Goal: Information Seeking & Learning: Learn about a topic

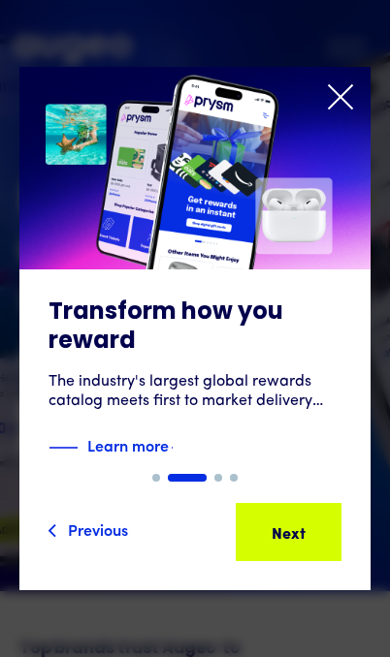
click at [349, 80] on img "2 of 4" at bounding box center [194, 168] width 351 height 203
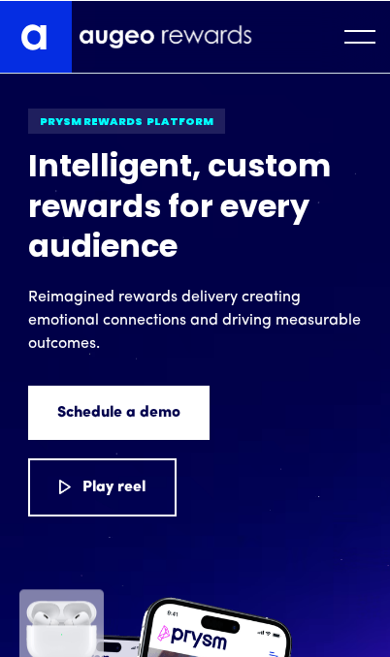
click at [352, 35] on div "menu" at bounding box center [359, 36] width 31 height 14
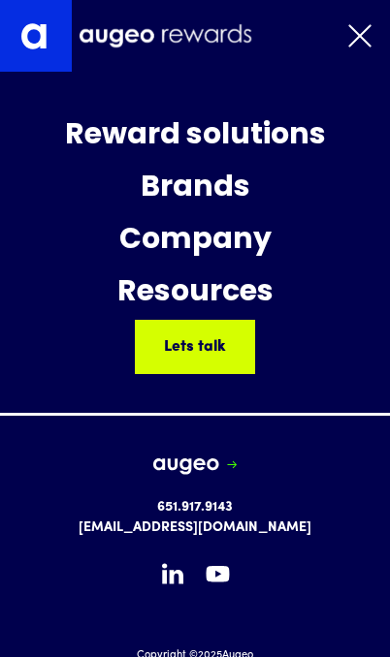
click at [267, 240] on div "Company" at bounding box center [195, 241] width 152 height 52
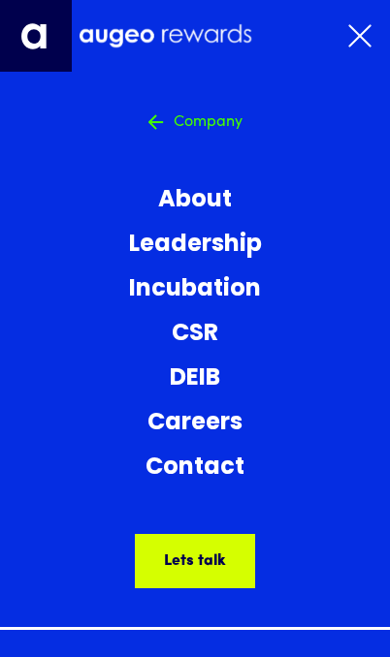
click at [258, 236] on link "Leadership" at bounding box center [195, 245] width 133 height 35
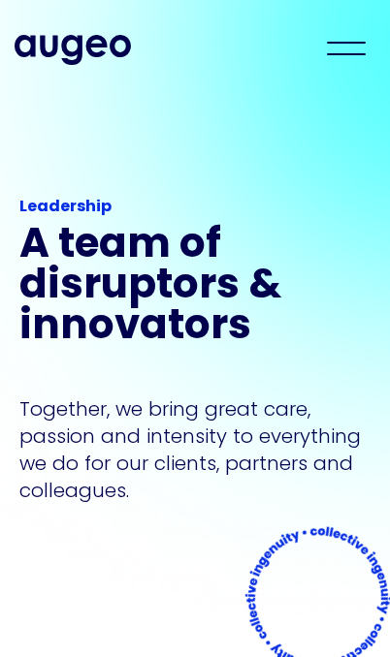
click at [99, 9] on div "Workplace solutions Employee recognition & rewards Channel Loyalty Sales incent…" at bounding box center [195, 48] width 390 height 96
click at [85, 51] on img "home" at bounding box center [73, 49] width 116 height 29
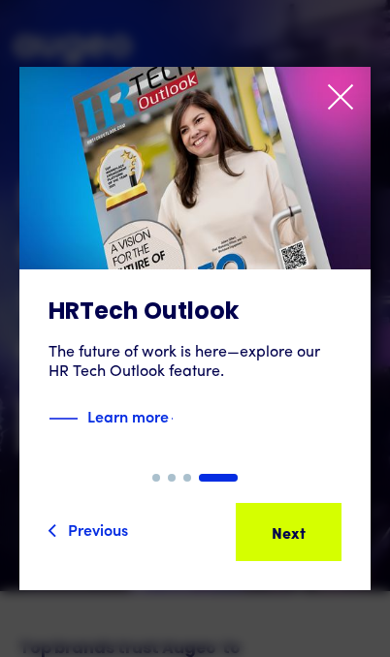
click at [336, 81] on img "4 of 4" at bounding box center [194, 168] width 351 height 203
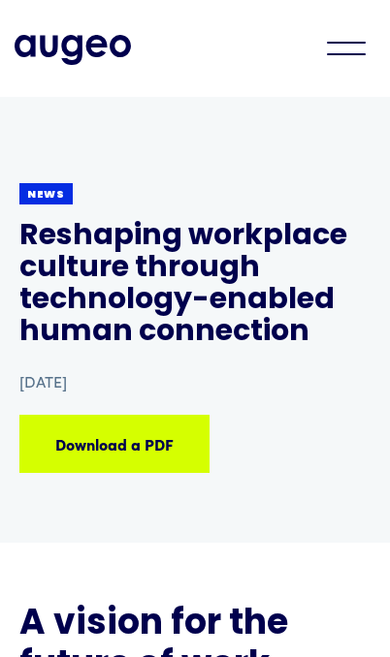
click at [61, 64] on img "home" at bounding box center [73, 49] width 116 height 29
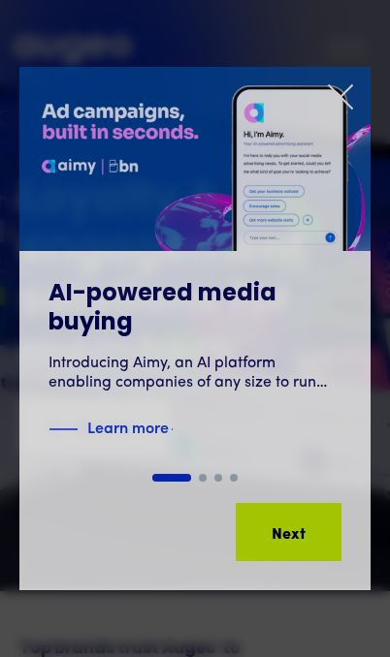
click at [325, 76] on img "1 of 4" at bounding box center [194, 159] width 351 height 184
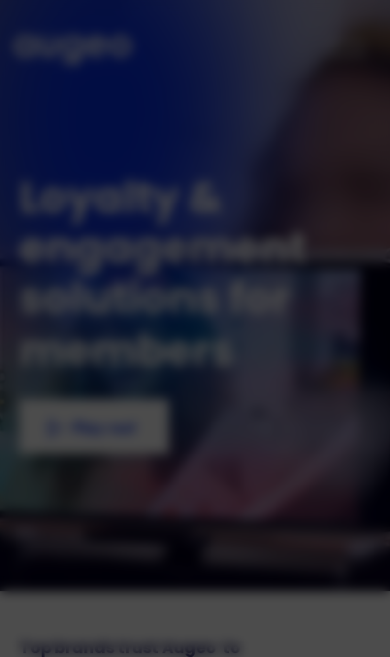
click at [329, 479] on div "Learn more" at bounding box center [194, 471] width 293 height 33
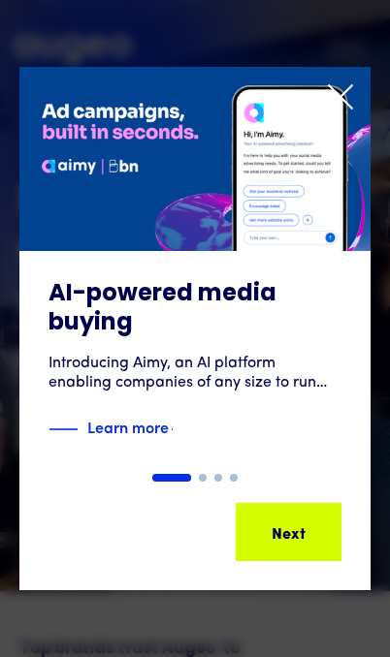
click at [339, 98] on icon "1 of 4" at bounding box center [340, 96] width 23 height 23
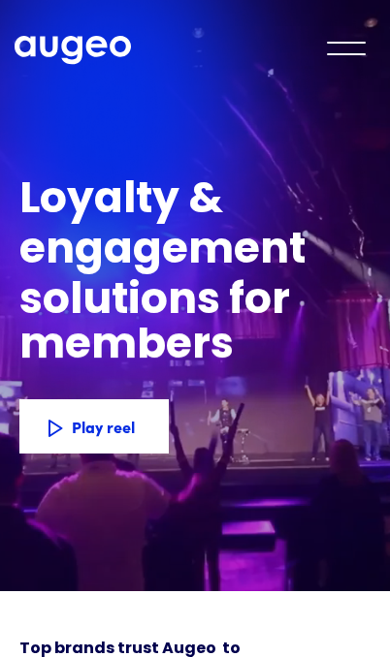
click at [117, 438] on div "Play reel" at bounding box center [143, 426] width 63 height 23
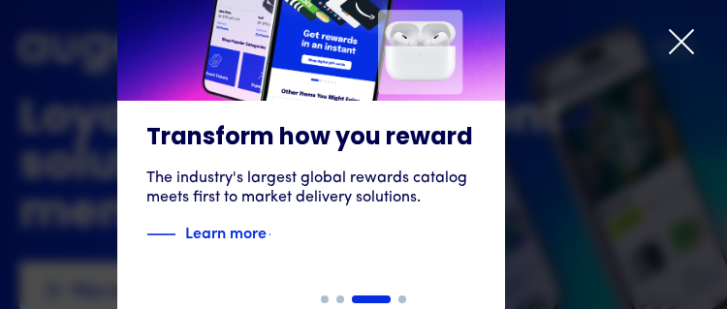
click at [389, 19] on div "2 of 4" at bounding box center [311, 155] width 727 height 514
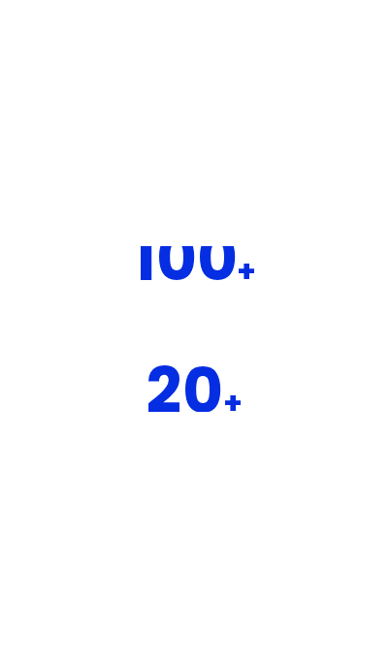
scroll to position [3185, 0]
